Goal: Find contact information: Obtain details needed to contact an individual or organization

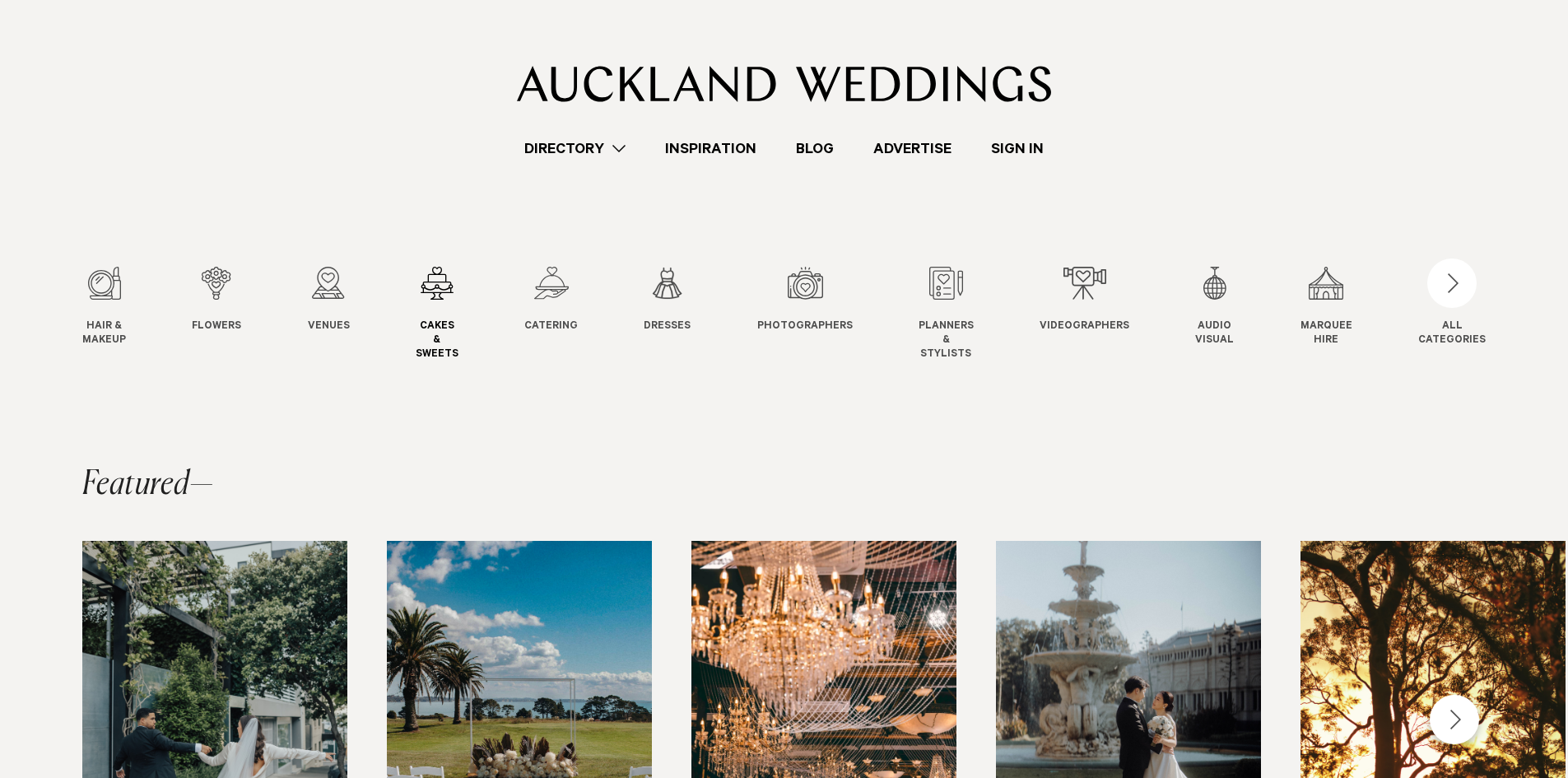
click at [447, 297] on div "4 / 12" at bounding box center [437, 283] width 43 height 33
click at [336, 285] on div "3 / 12" at bounding box center [328, 283] width 42 height 33
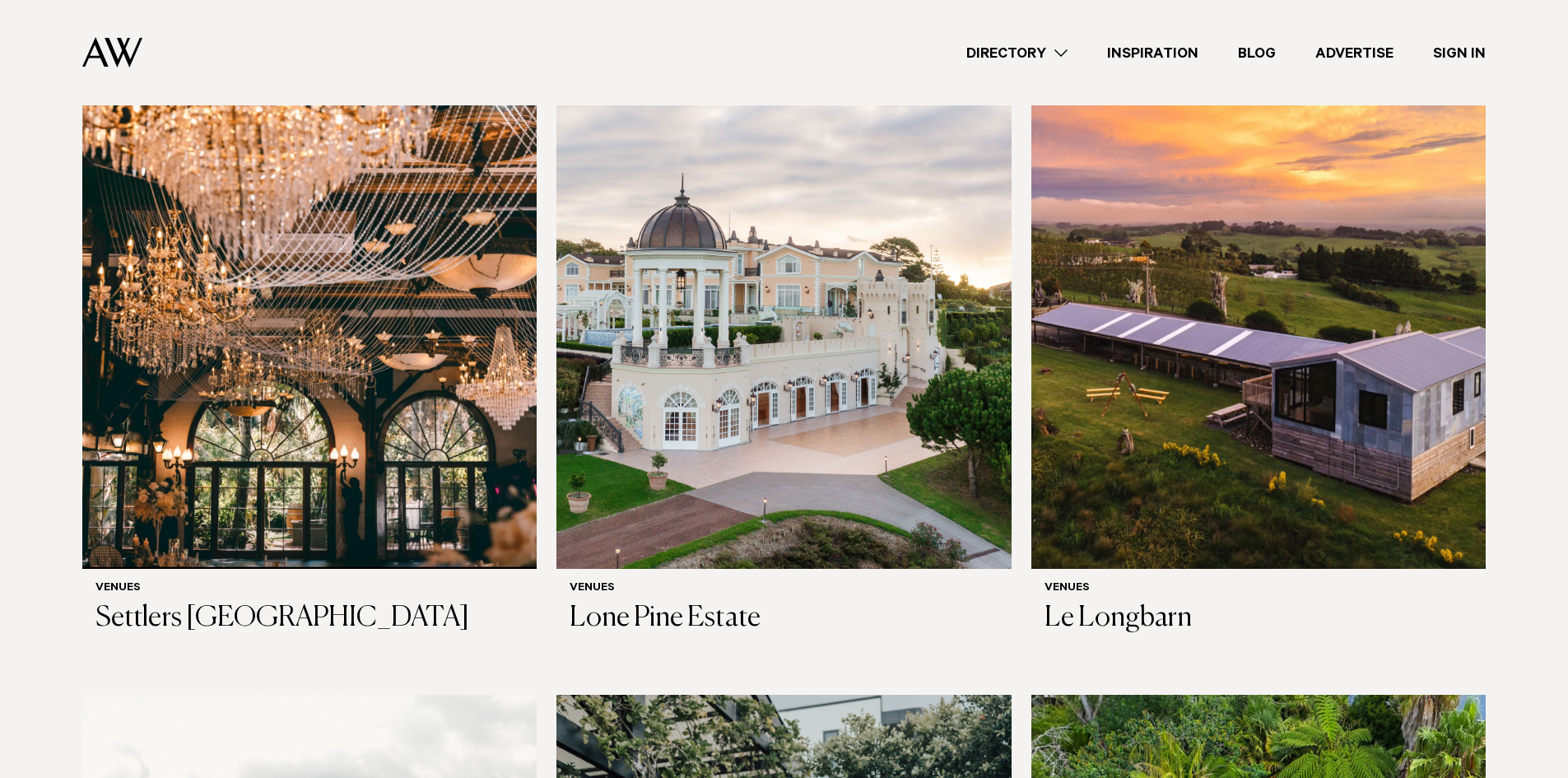
scroll to position [2881, 0]
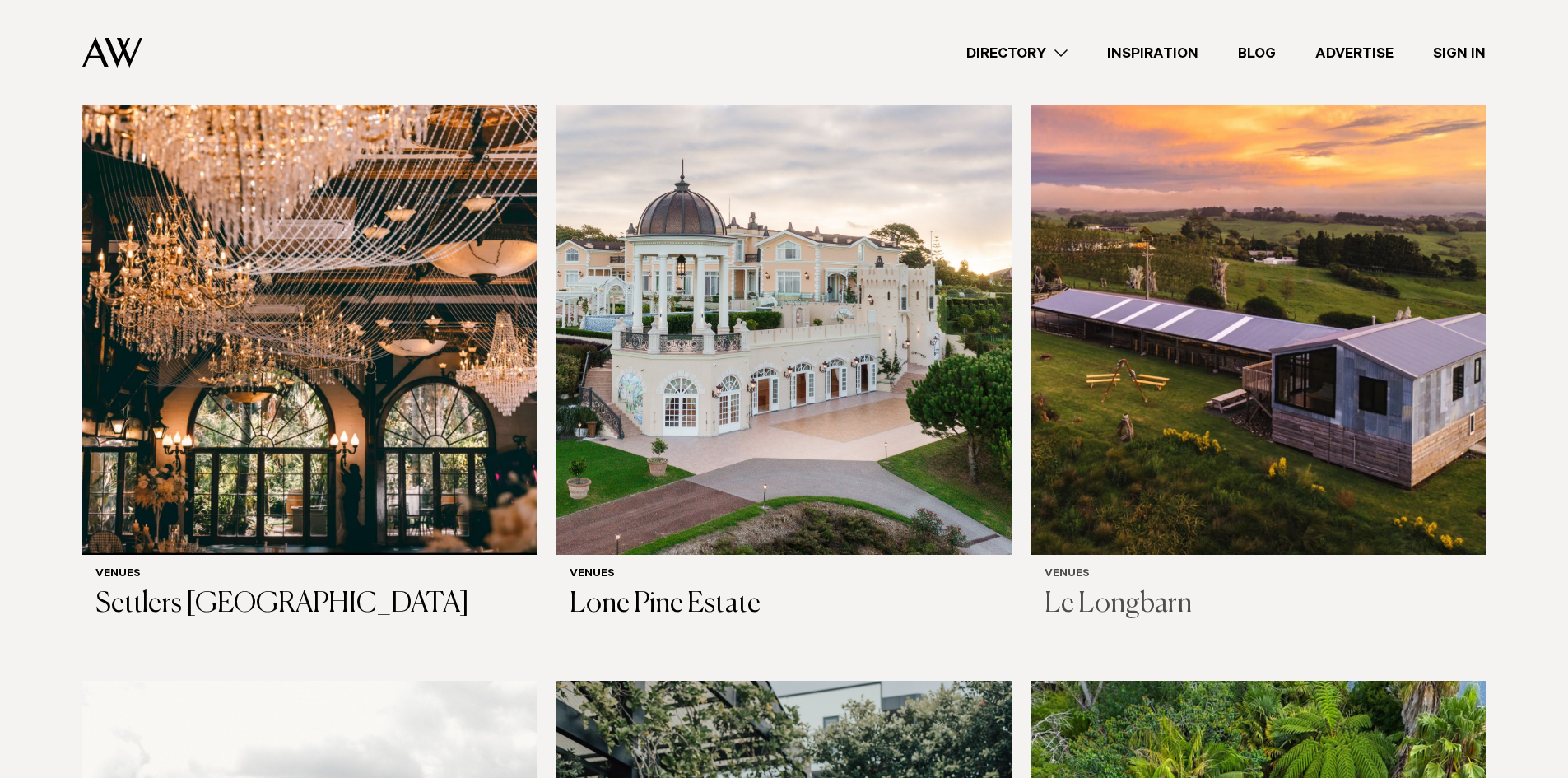
click at [1128, 588] on h3 "Le Longbarn" at bounding box center [1259, 605] width 428 height 34
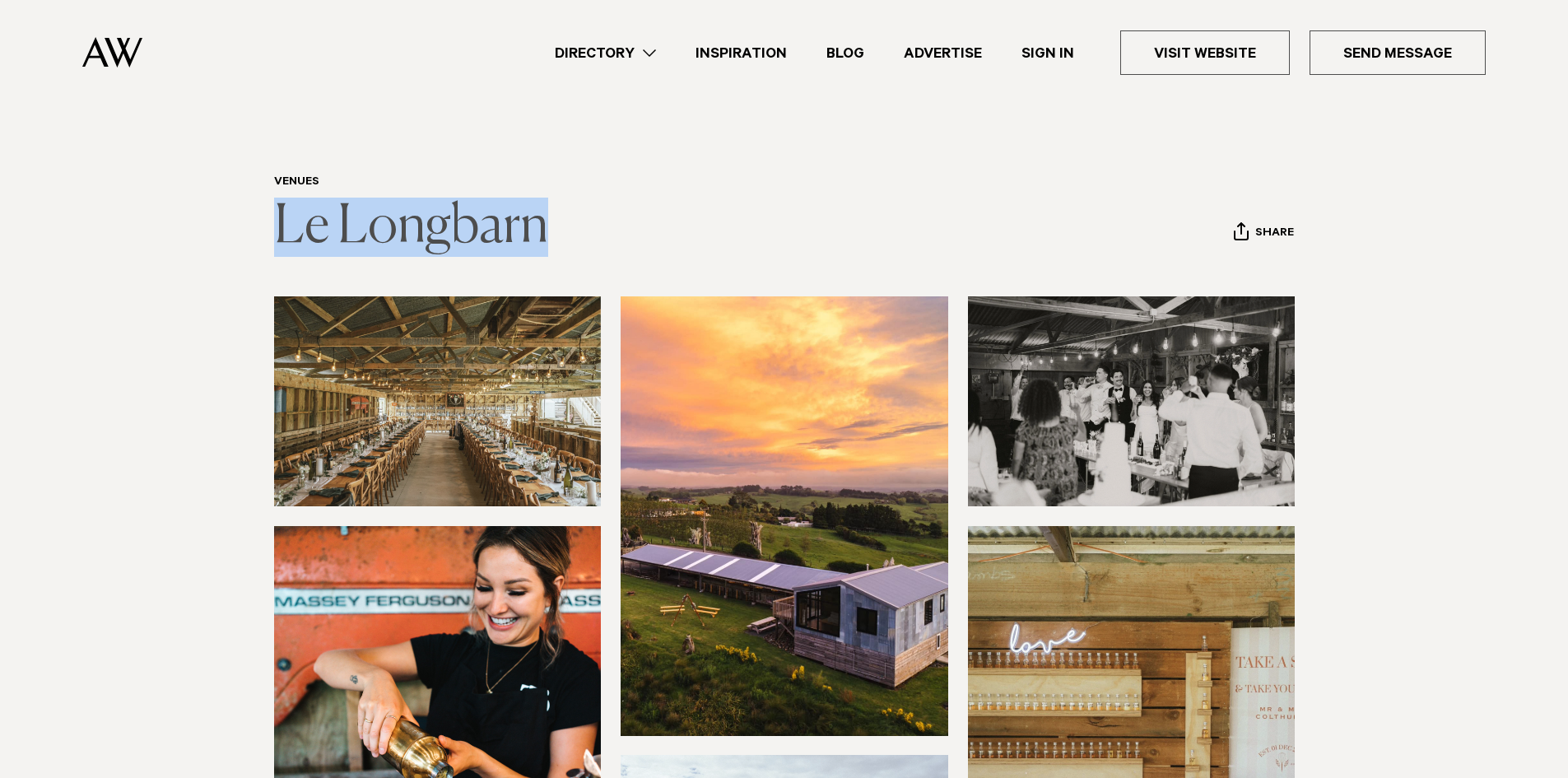
drag, startPoint x: 574, startPoint y: 221, endPoint x: 281, endPoint y: 239, distance: 293.6
click at [281, 239] on header "Venues Le Longbarn Share Copy Link Email twitter facebook" at bounding box center [785, 216] width 1021 height 82
copy link "Le Longbarn"
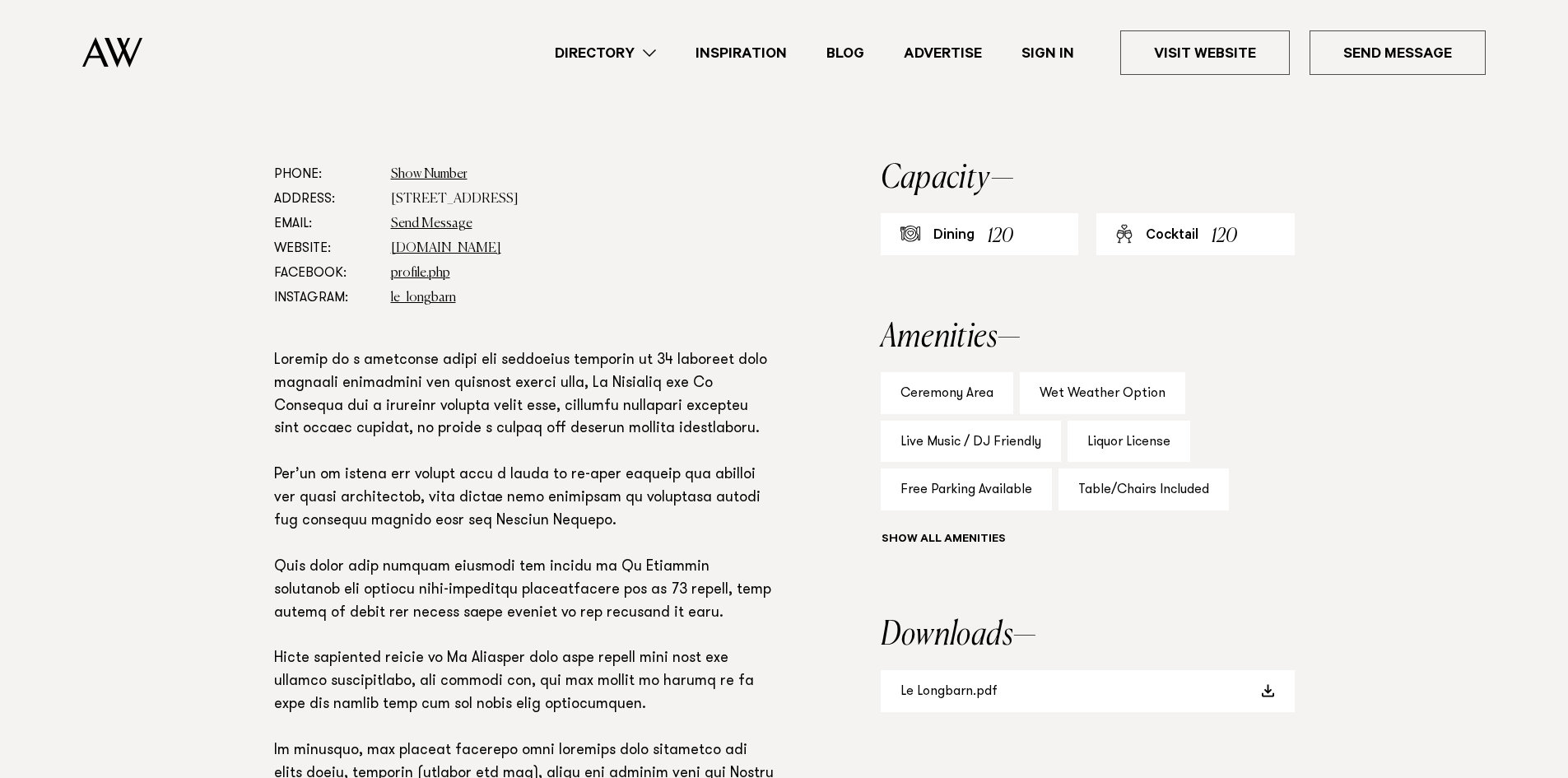
scroll to position [848, 0]
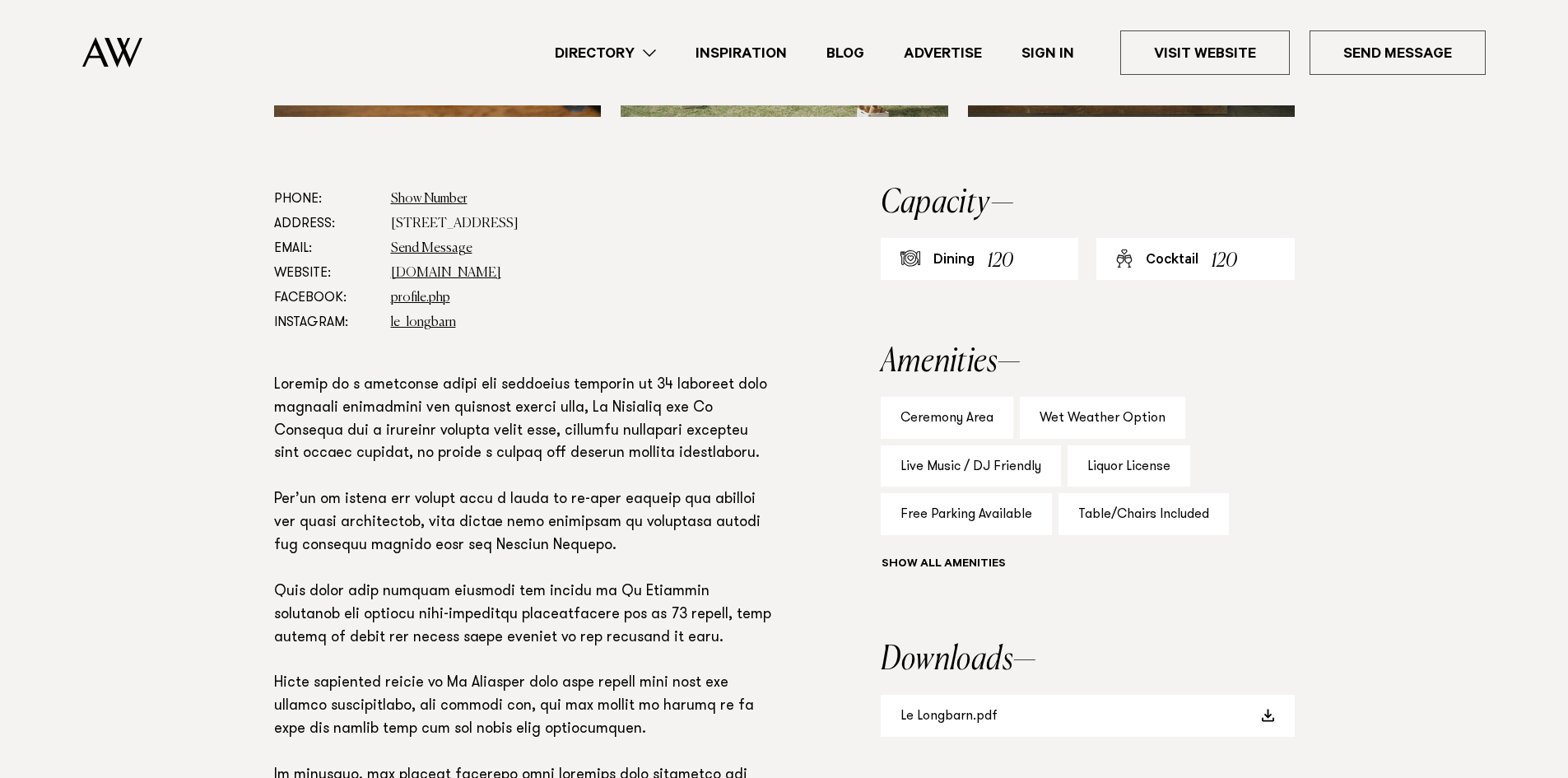
click at [426, 189] on dd "Show Number 021 440 002" at bounding box center [583, 199] width 383 height 25
click at [424, 195] on link "Show Number" at bounding box center [429, 199] width 77 height 13
drag, startPoint x: 470, startPoint y: 195, endPoint x: 391, endPoint y: 190, distance: 79.2
click at [391, 190] on dd "Show Number 021 440 002" at bounding box center [583, 199] width 383 height 25
copy link "021 440 002"
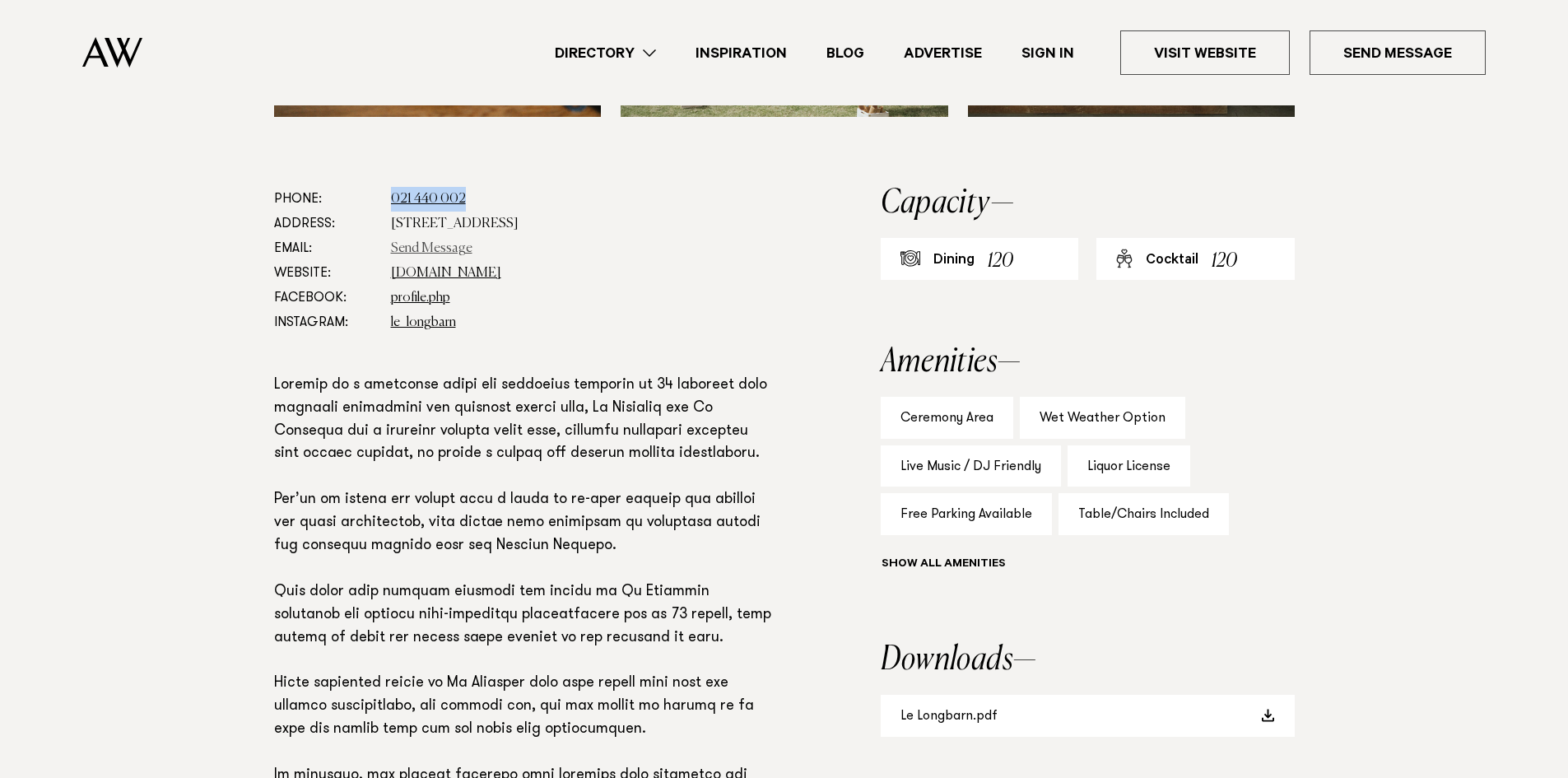
click at [417, 243] on link "Send Message" at bounding box center [432, 248] width 82 height 13
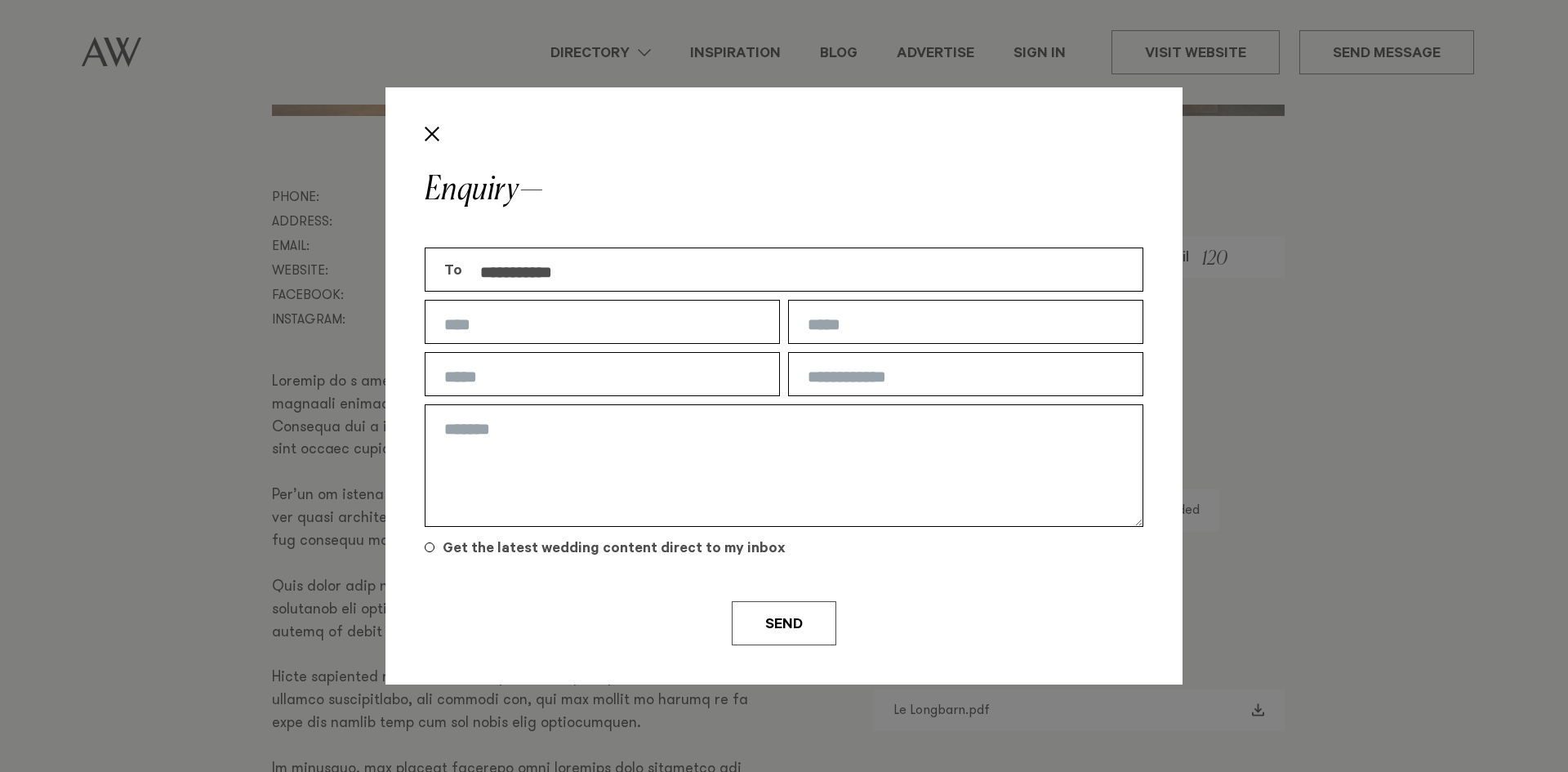
click at [1439, 353] on div "**********" at bounding box center [784, 386] width 1568 height 772
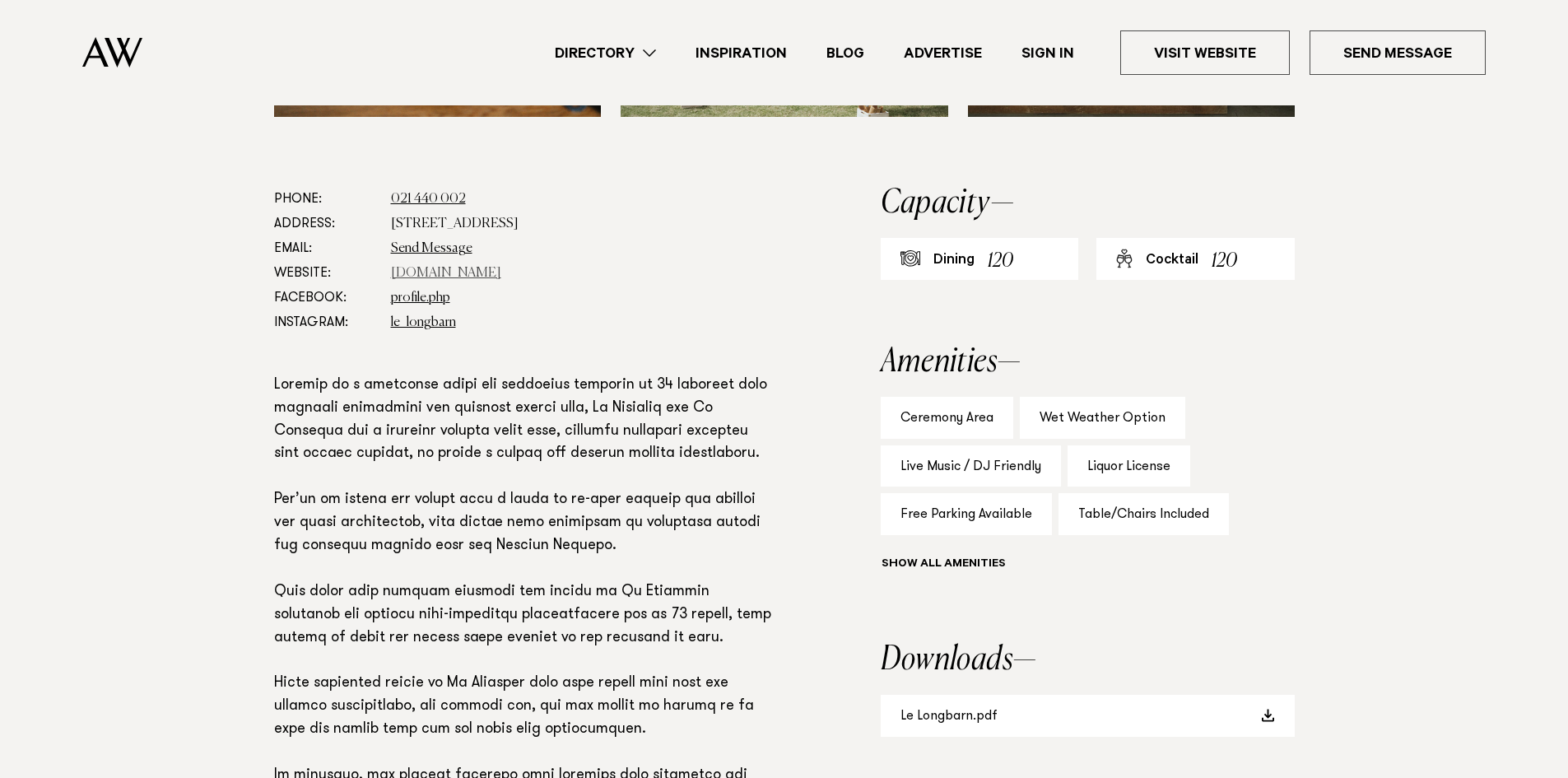
click at [448, 269] on link "www.lewoolshed.co.nz" at bounding box center [446, 273] width 110 height 13
